Goal: Information Seeking & Learning: Learn about a topic

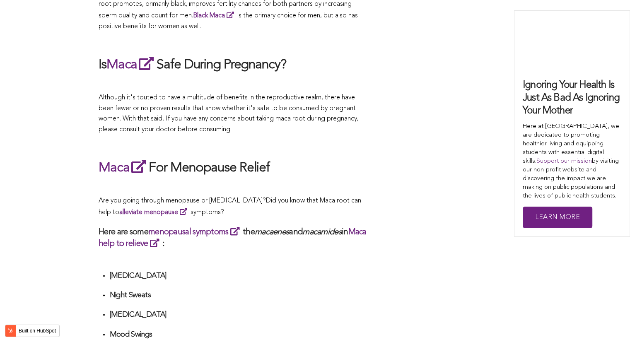
scroll to position [1824, 0]
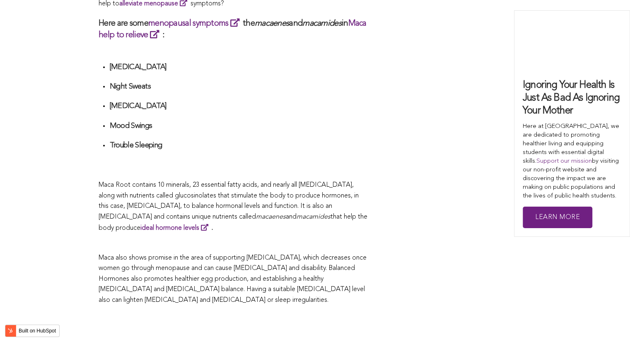
click at [200, 182] on span "Maca Root contains 10 minerals, 23 essential fatty acids, and nearly all [MEDIC…" at bounding box center [229, 201] width 260 height 39
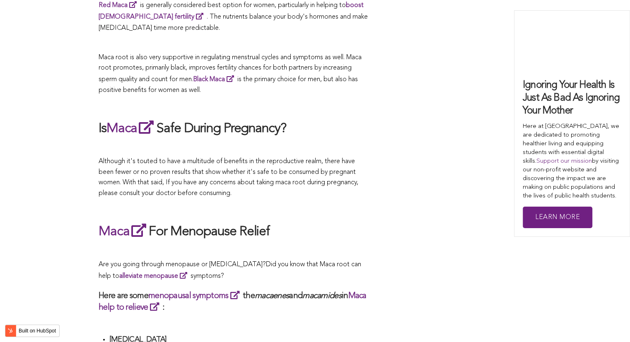
click at [227, 171] on span "Although it's touted to have a multitude of benefits in the reproductive realm,…" at bounding box center [229, 177] width 260 height 39
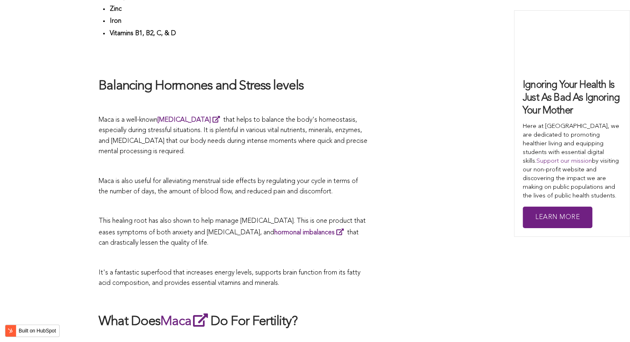
scroll to position [1819, 0]
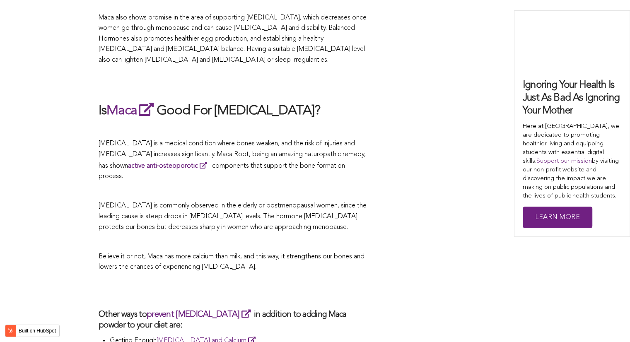
click at [312, 186] on p at bounding box center [233, 191] width 269 height 11
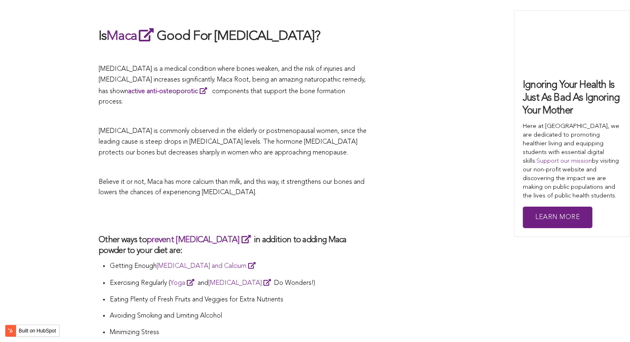
scroll to position [1467, 0]
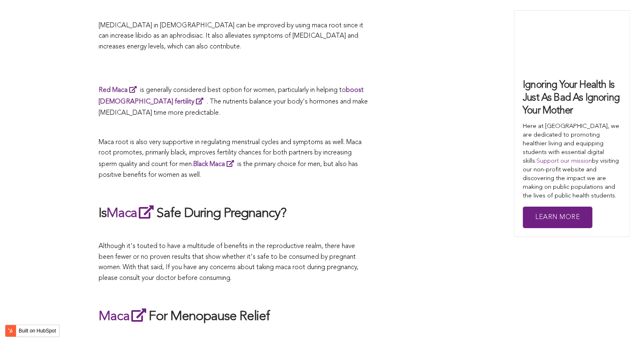
click at [398, 171] on div "CONTRIBUTORS [PERSON_NAME] Share this What Are The Health Benefits of Maca For …" at bounding box center [315, 343] width 433 height 2930
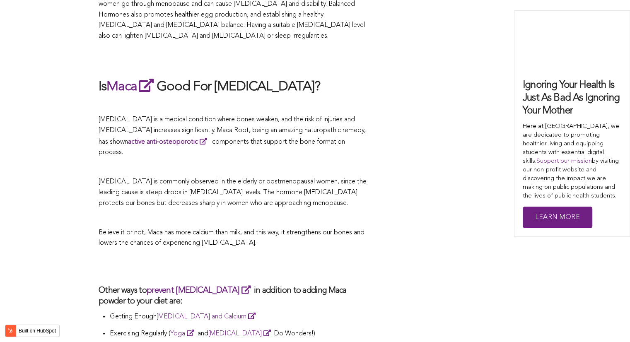
scroll to position [1348, 0]
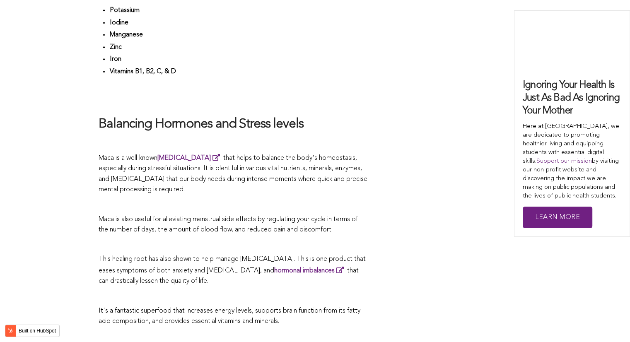
scroll to position [1840, 0]
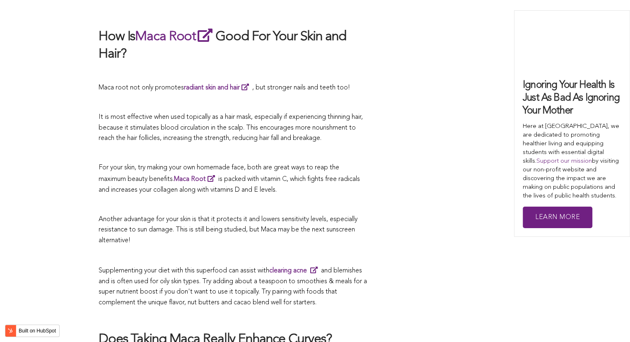
scroll to position [2219, 0]
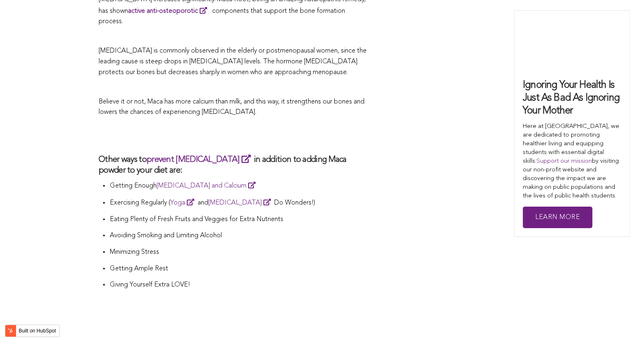
click at [208, 99] on span "Believe it or not, Maca has more calcium than milk, and this way, it strengthen…" at bounding box center [232, 107] width 266 height 17
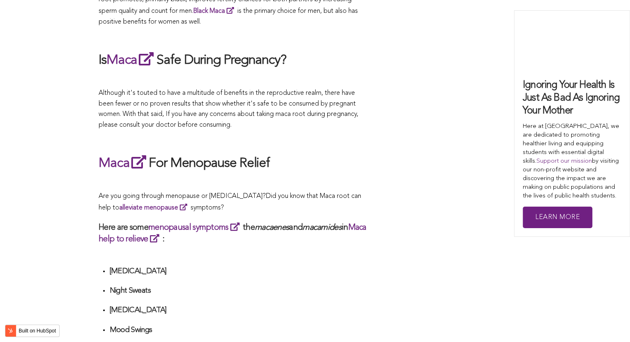
click at [373, 171] on div "CONTRIBUTORS [PERSON_NAME] Share this What Are The Health Benefits of Maca For …" at bounding box center [315, 190] width 433 height 2930
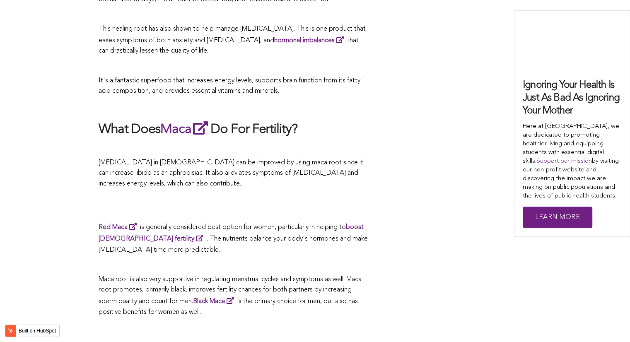
scroll to position [2353, 0]
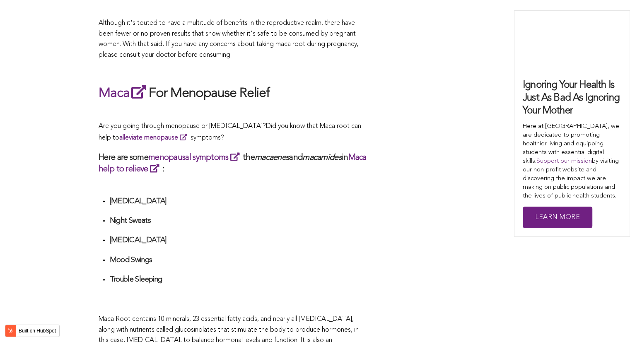
scroll to position [2604, 0]
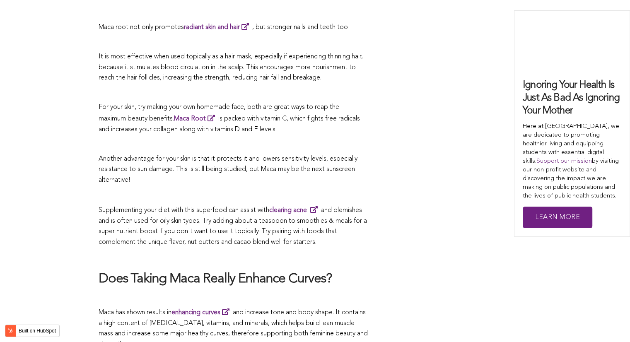
click at [345, 190] on p at bounding box center [233, 195] width 269 height 11
